Goal: Book appointment/travel/reservation

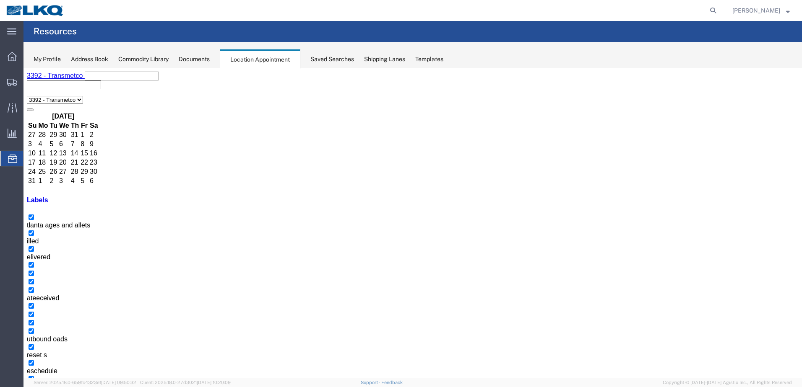
scroll to position [80, 0]
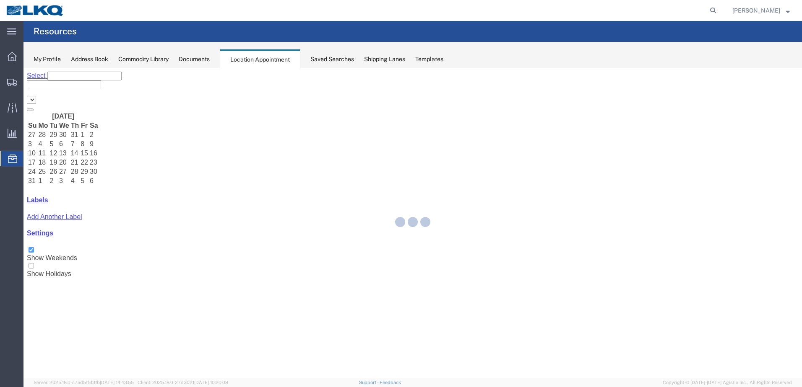
select select "28018"
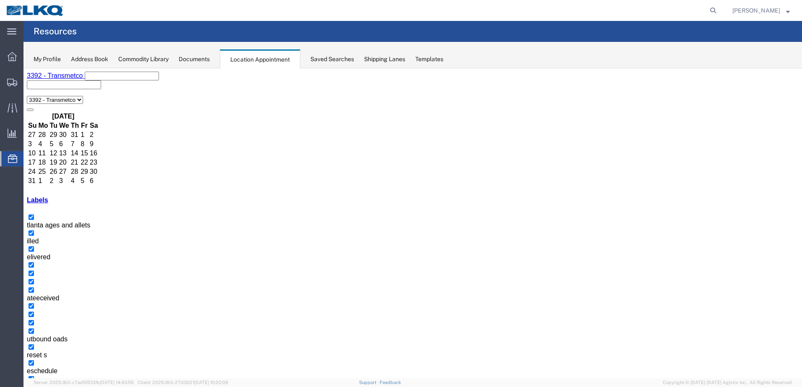
select select "1"
select select
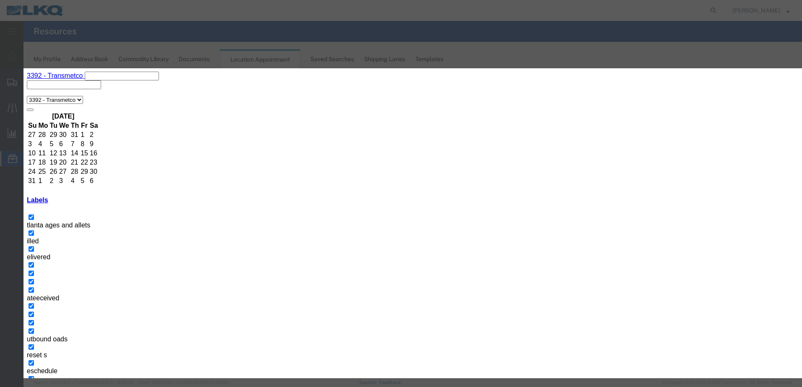
type input "T31470 - Fort [PERSON_NAME] Roll off Swap"
type input "4:03 PM"
type input "over"
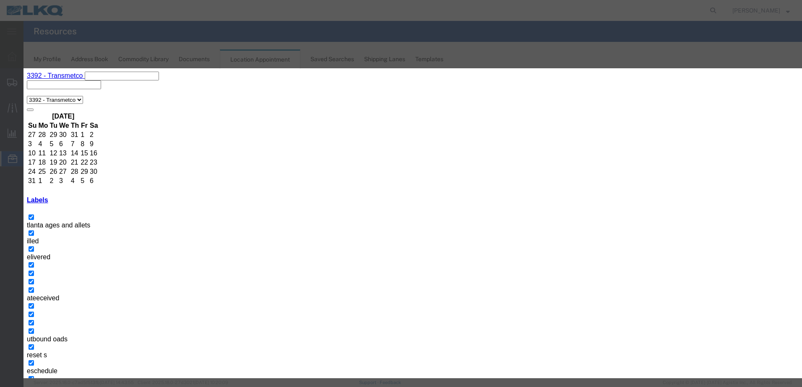
select select "3540"
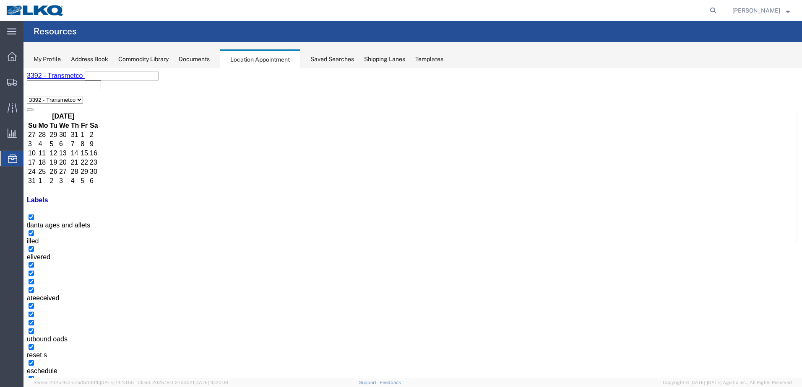
drag, startPoint x: 574, startPoint y: 197, endPoint x: 569, endPoint y: 197, distance: 4.2
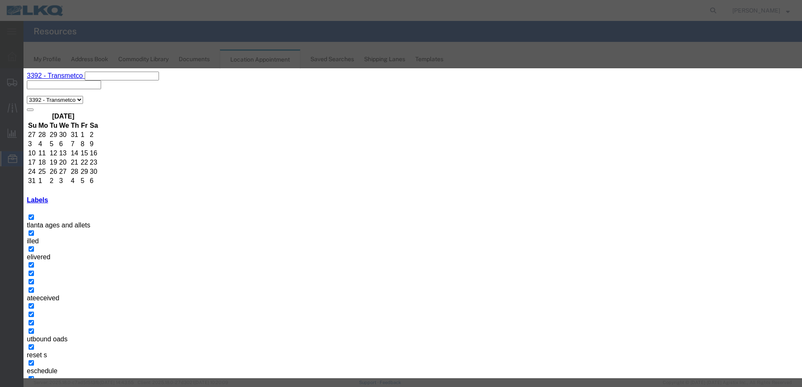
paste input "QRP 1899964"
type input "Clad Faces to [GEOGRAPHIC_DATA][PERSON_NAME] - QRP 1899964"
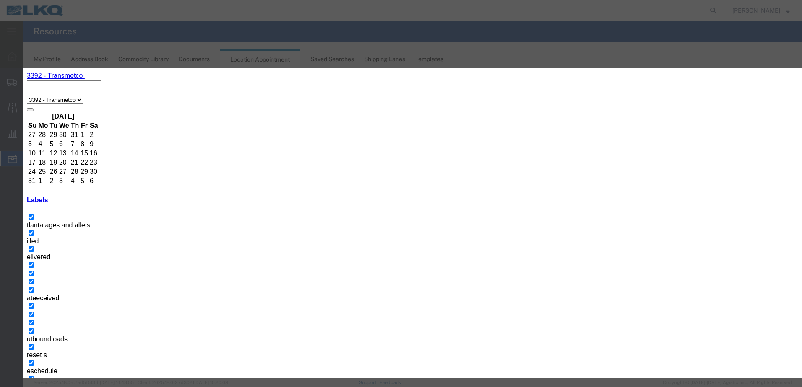
type input "4:05 PM"
type input "overl"
select select "3540"
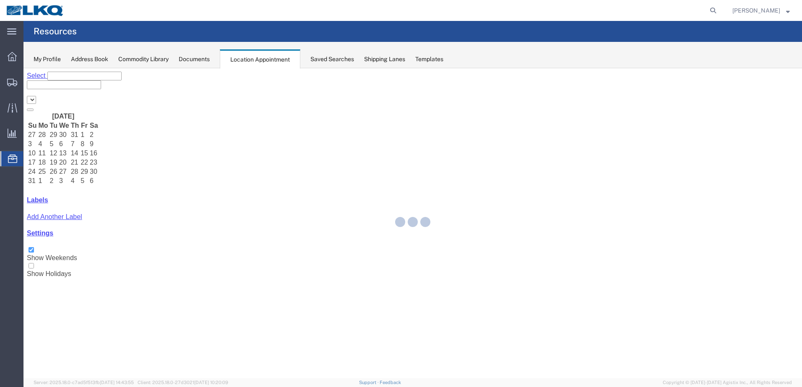
select select "28018"
